Goal: Task Accomplishment & Management: Manage account settings

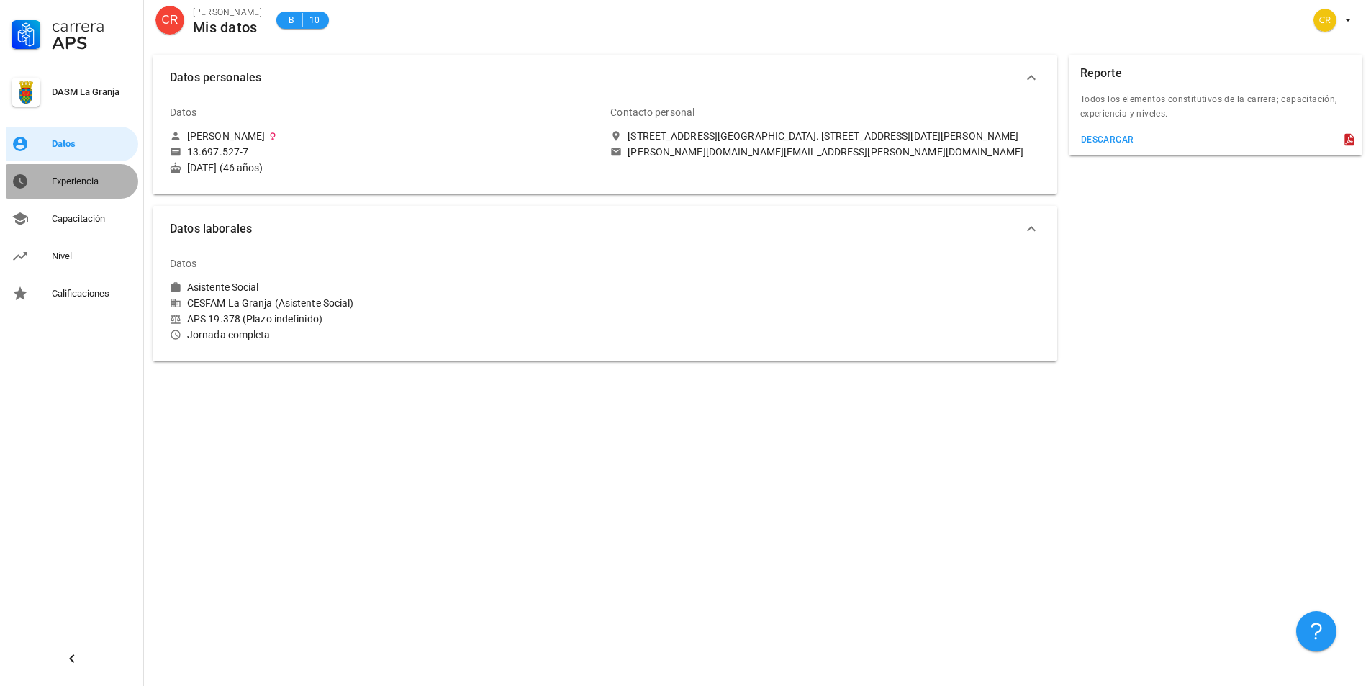
click at [50, 184] on link "Experiencia" at bounding box center [72, 181] width 132 height 35
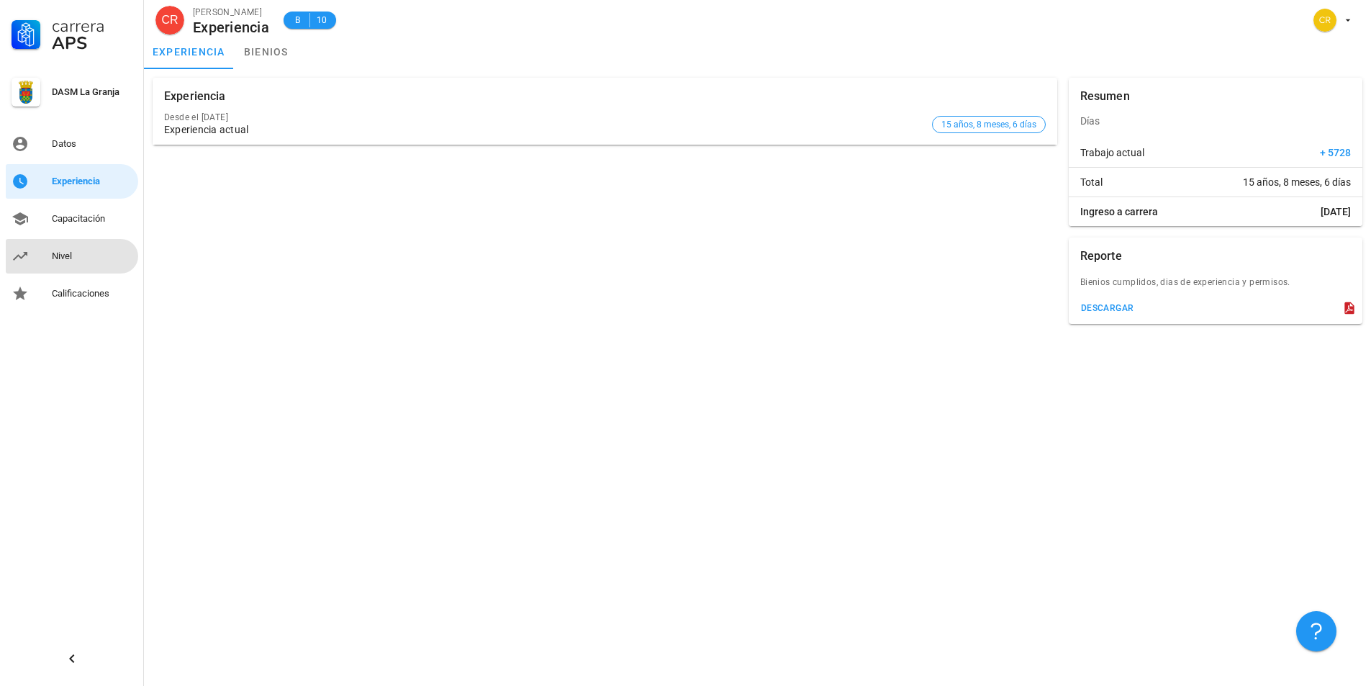
click at [48, 252] on link "Nivel" at bounding box center [72, 256] width 132 height 35
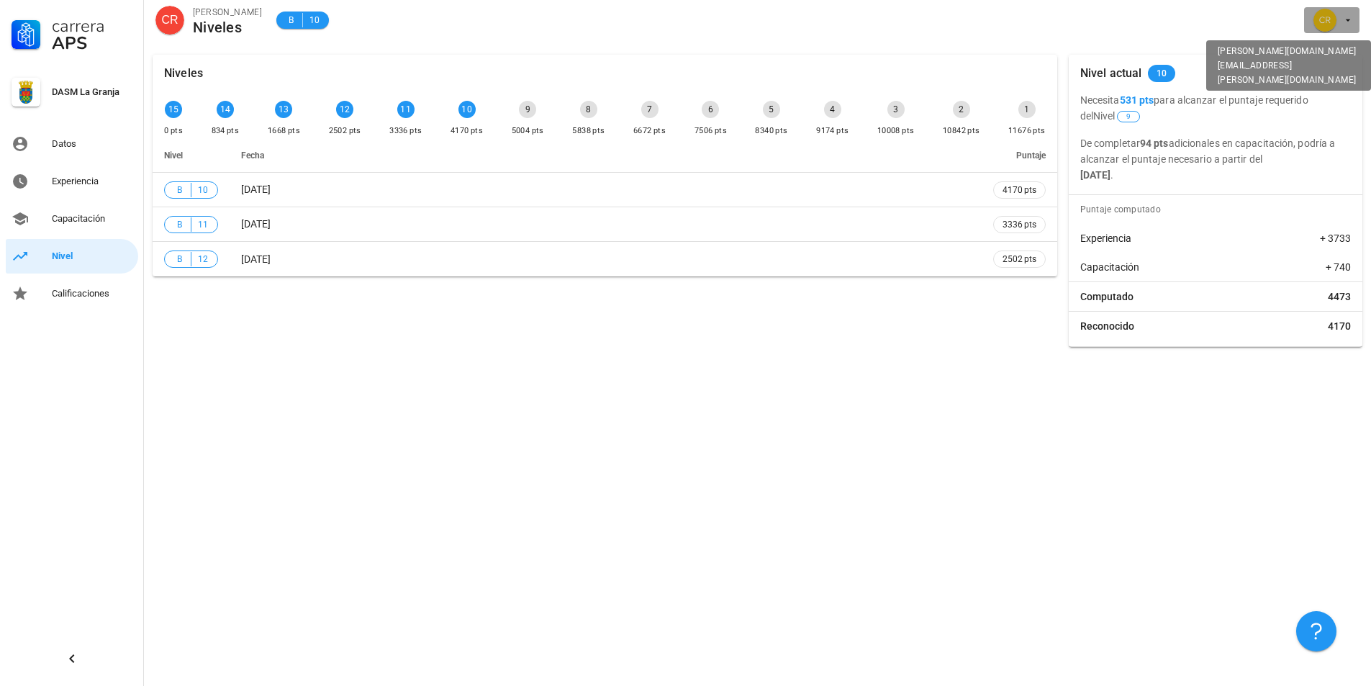
click at [1344, 22] on icon "button" at bounding box center [1349, 20] width 12 height 12
click at [1346, 50] on div "Salir" at bounding box center [1340, 56] width 23 height 29
